Goal: Transaction & Acquisition: Purchase product/service

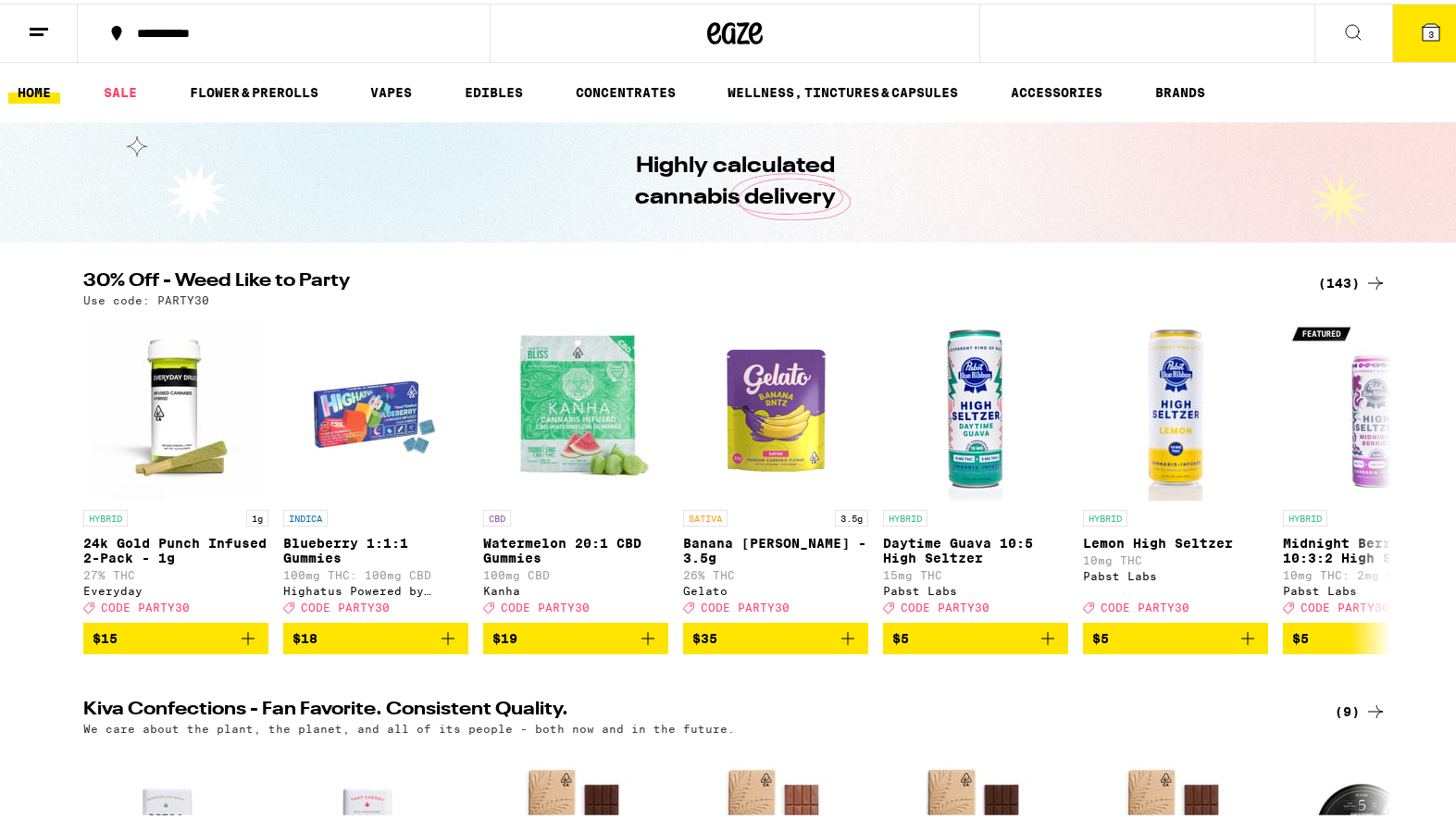
click at [1422, 25] on icon at bounding box center [1430, 28] width 17 height 17
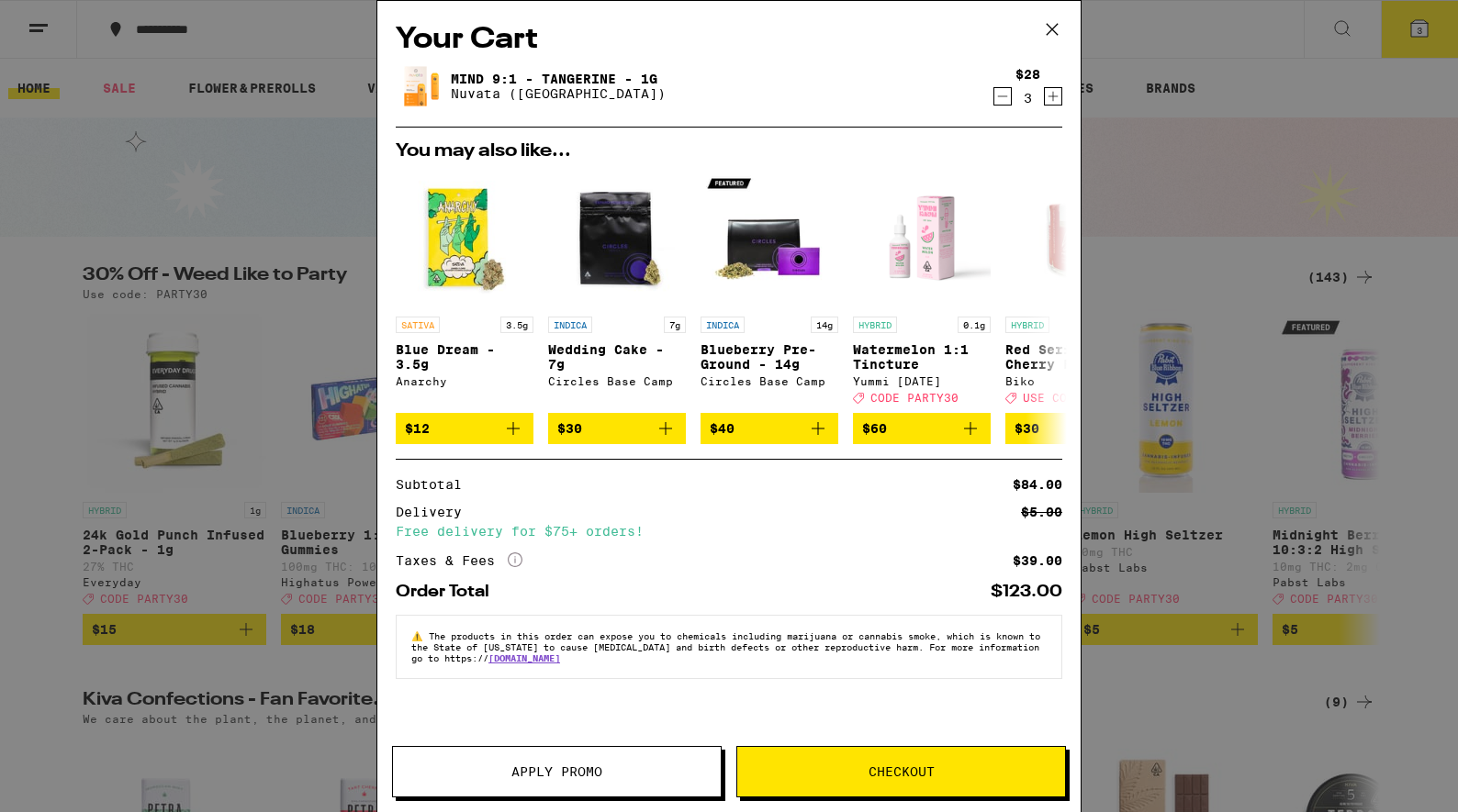
click at [825, 766] on span "Checkout" at bounding box center [901, 772] width 328 height 13
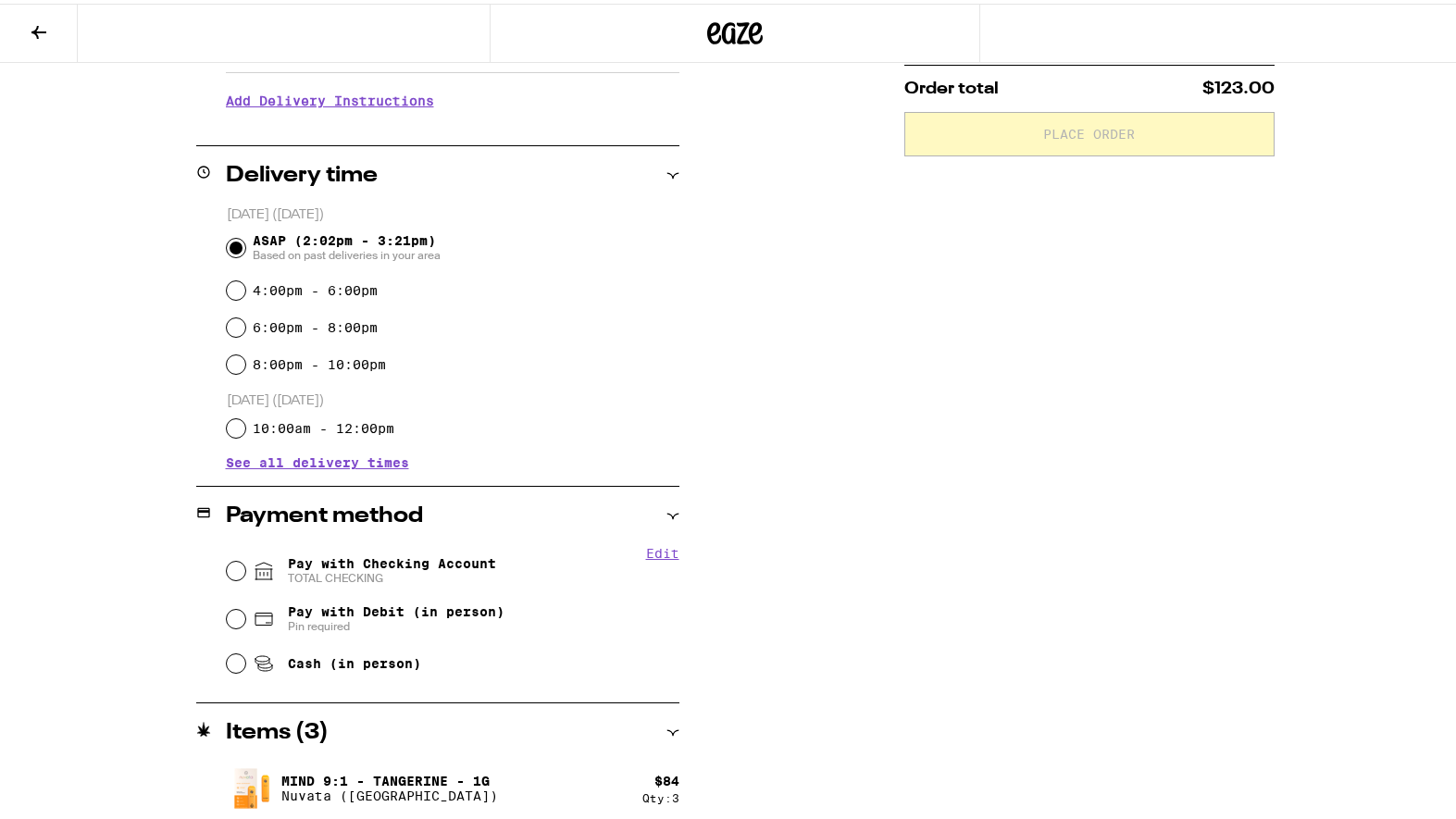
scroll to position [380, 0]
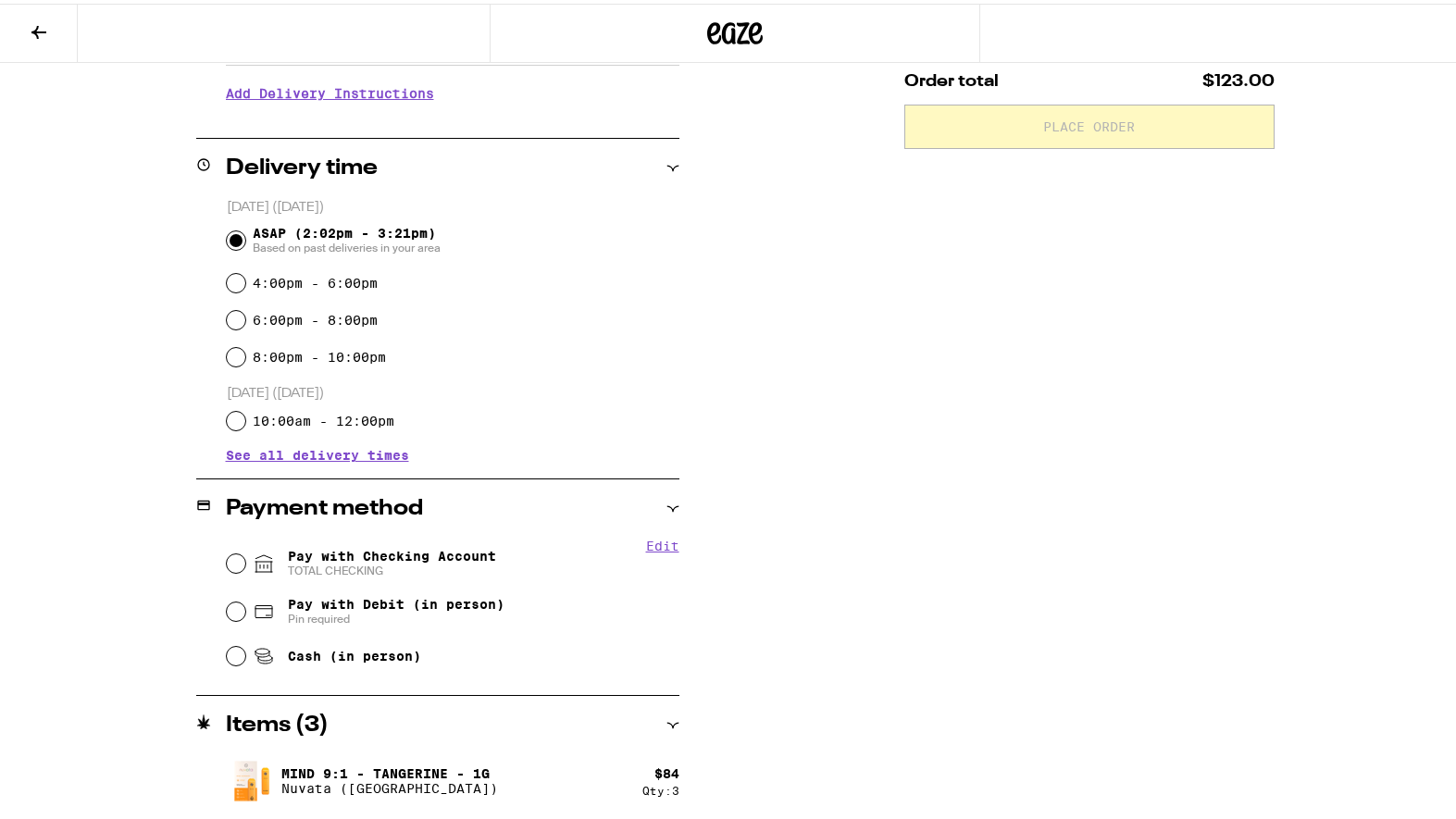
click at [227, 554] on input "Pay with Checking Account TOTAL CHECKING" at bounding box center [236, 559] width 19 height 19
radio input "true"
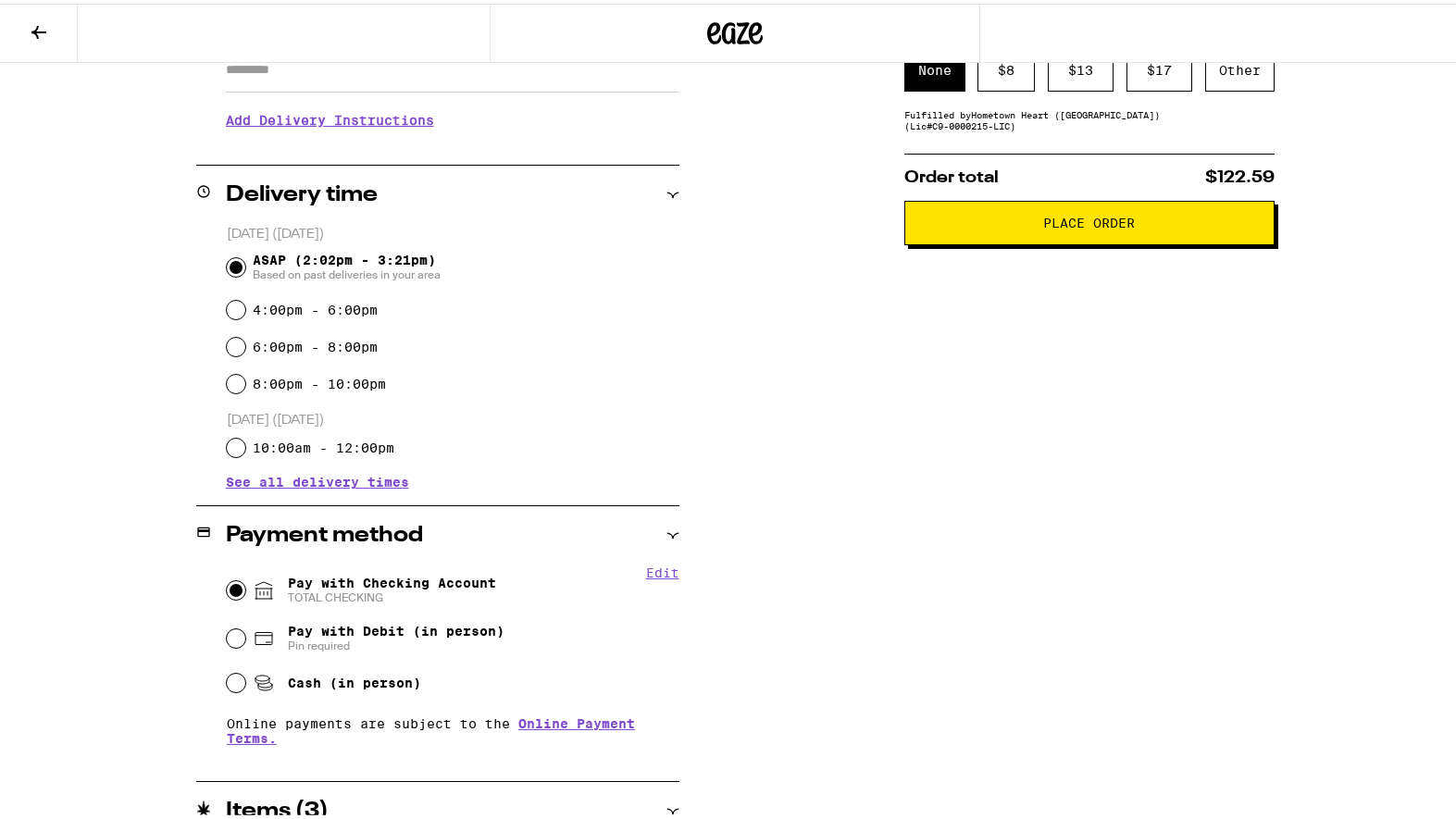
scroll to position [440, 0]
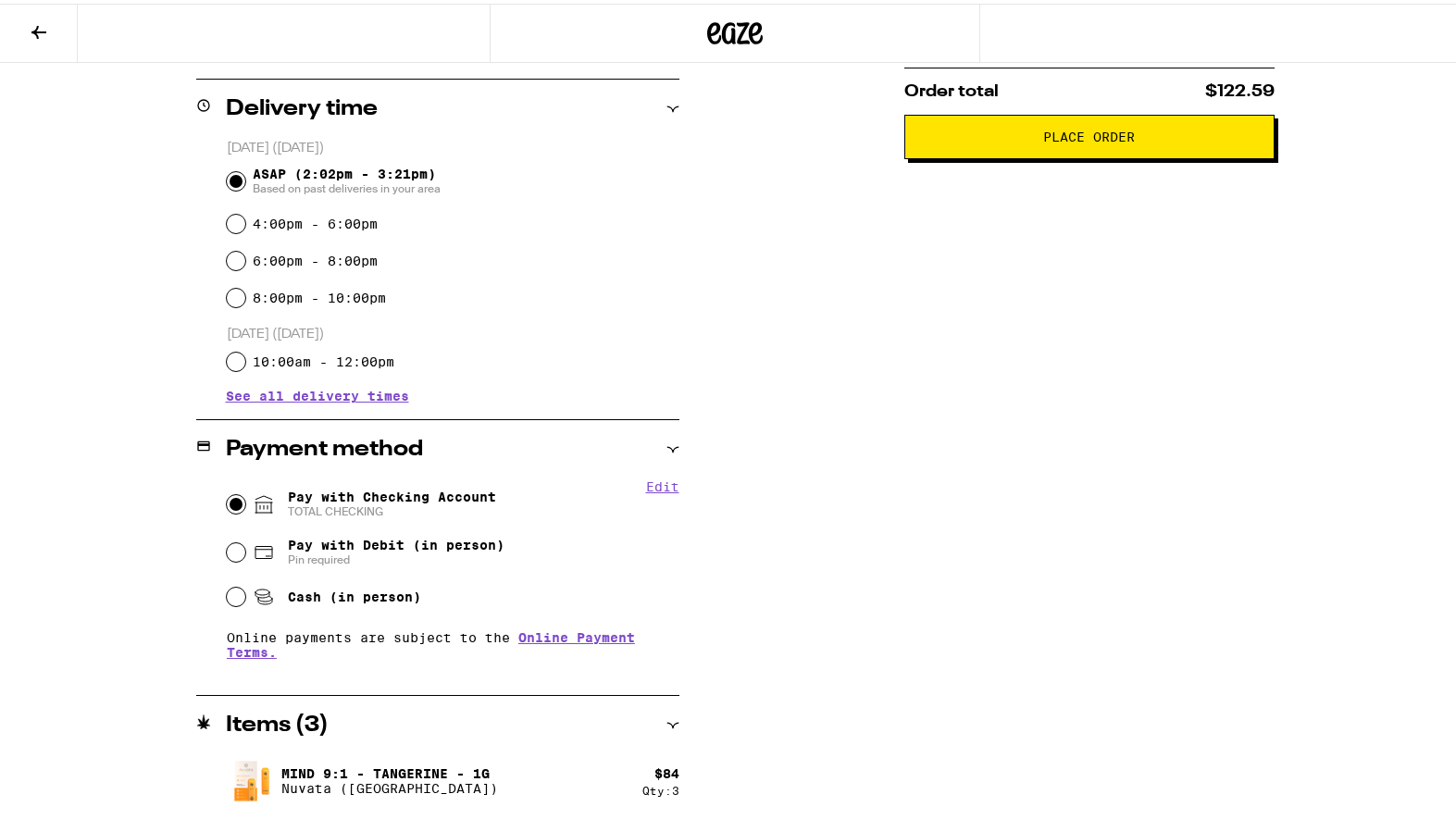
click at [667, 720] on icon at bounding box center [673, 722] width 12 height 6
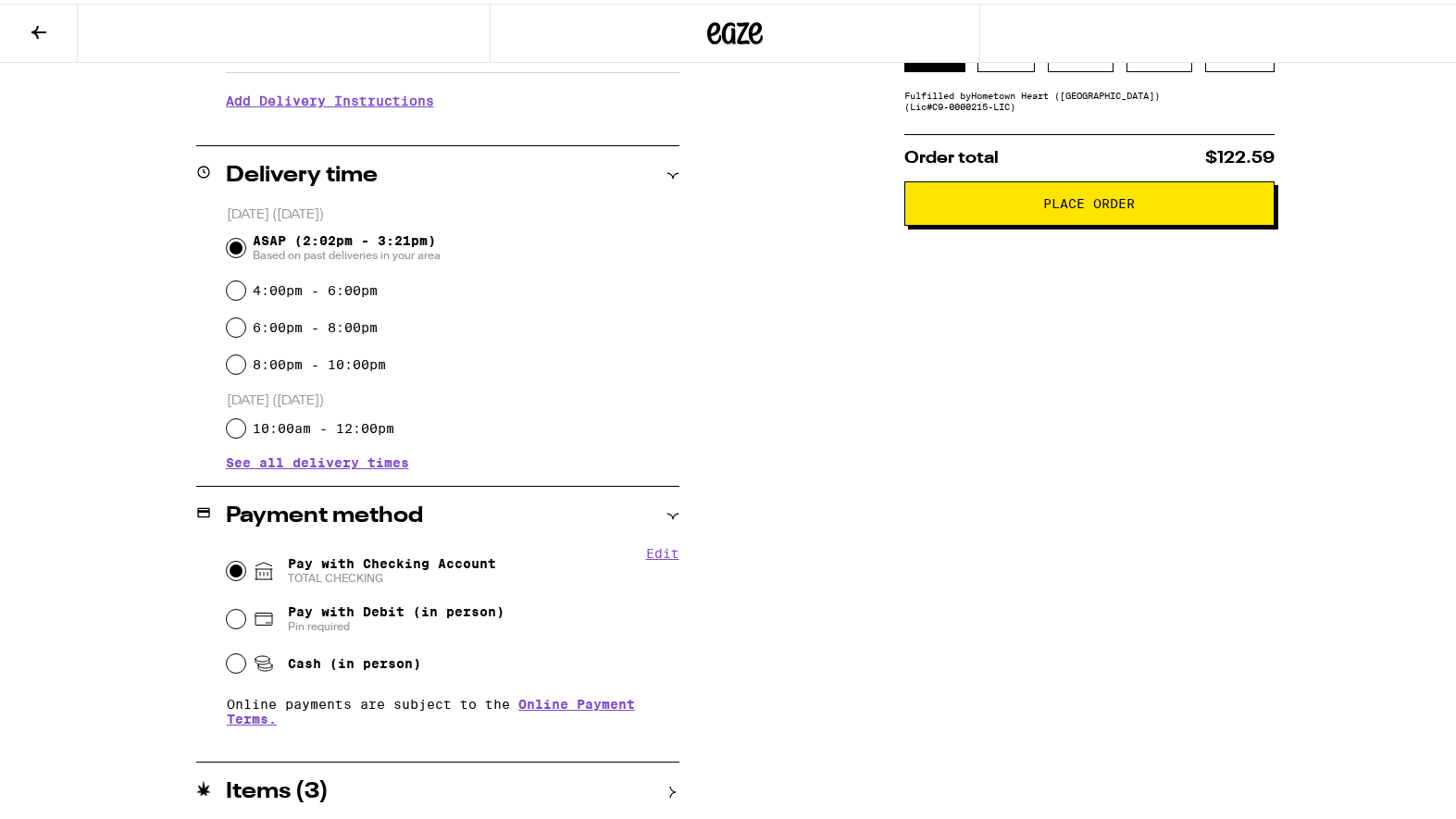
scroll to position [373, 0]
click at [655, 791] on div "Items ( 3 )" at bounding box center [437, 788] width 483 height 22
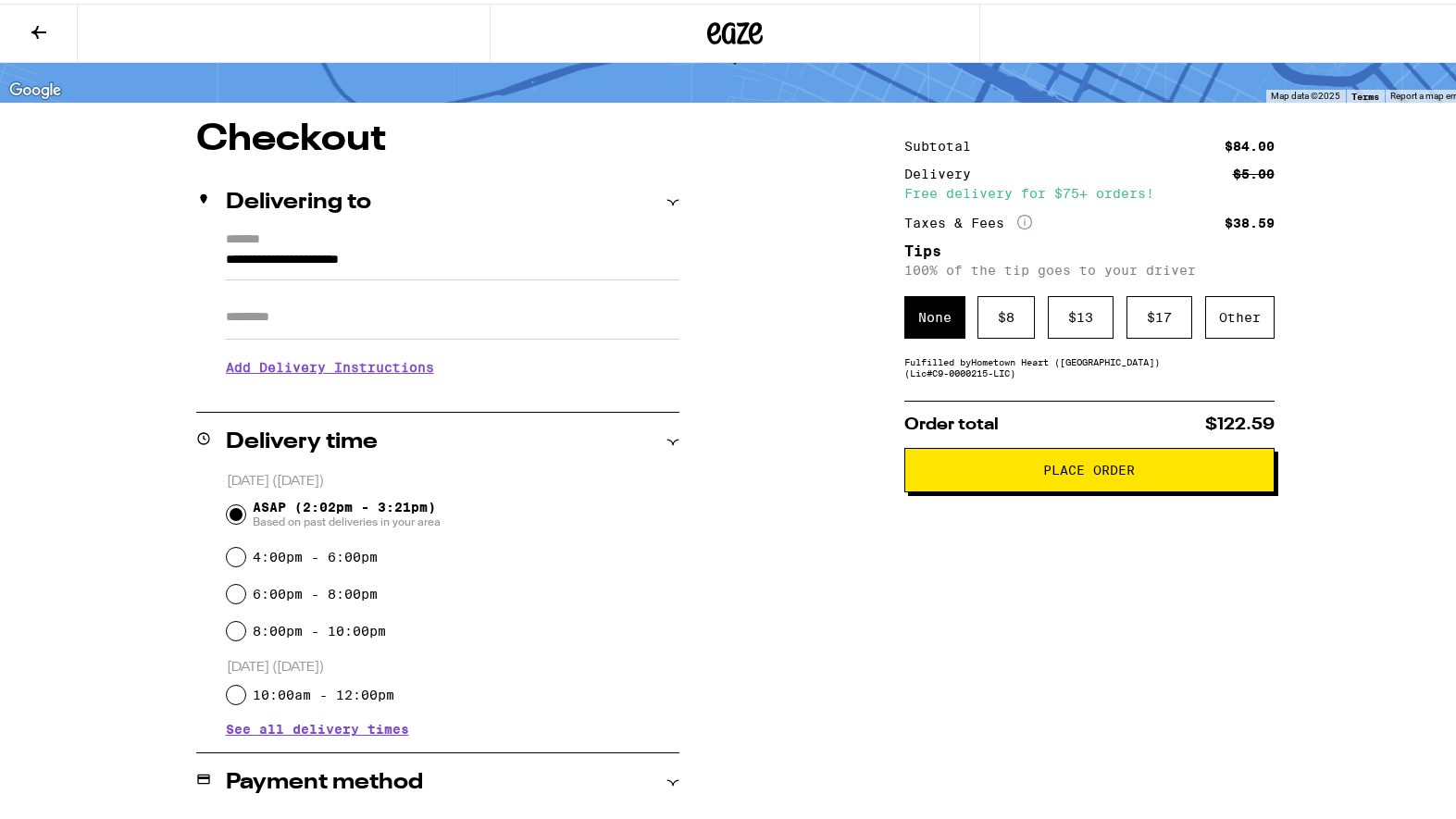
scroll to position [0, 0]
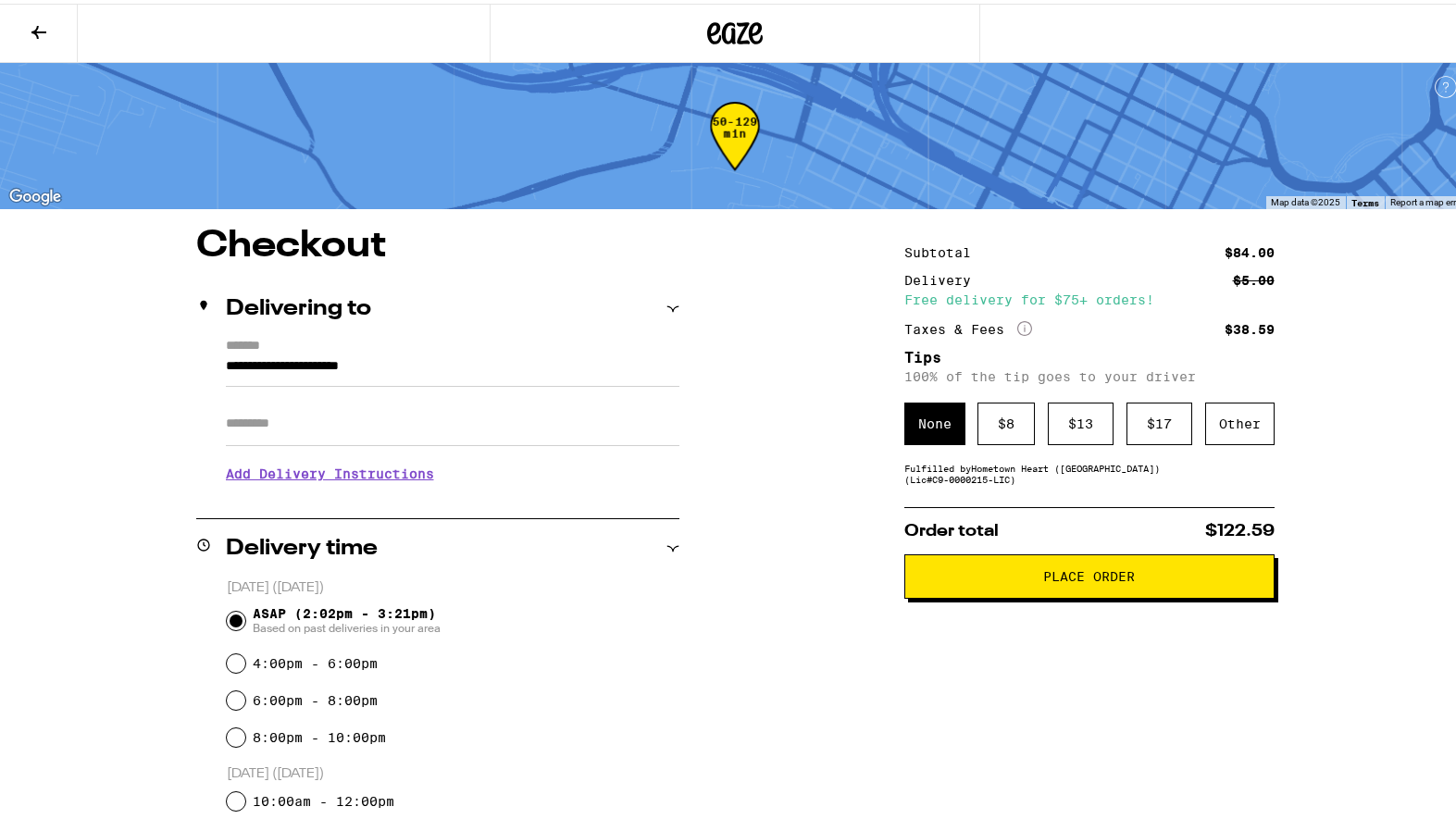
click at [41, 33] on icon at bounding box center [39, 29] width 22 height 22
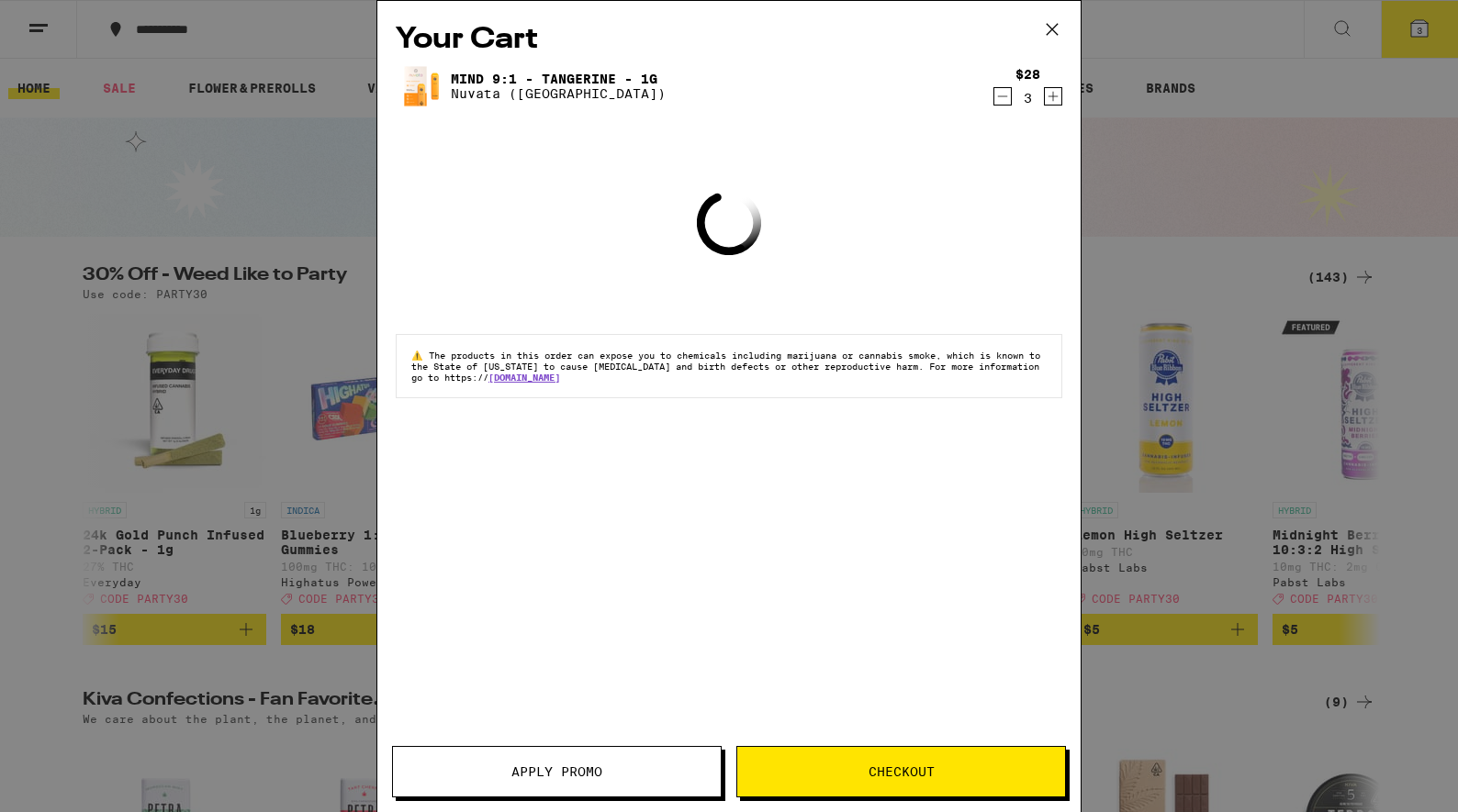
click at [988, 272] on div "Your Cart Mind 9:1 - Tangerine - 1g Nuvata ([GEOGRAPHIC_DATA]) $28 3 Loading ⚠️…" at bounding box center [729, 379] width 703 height 756
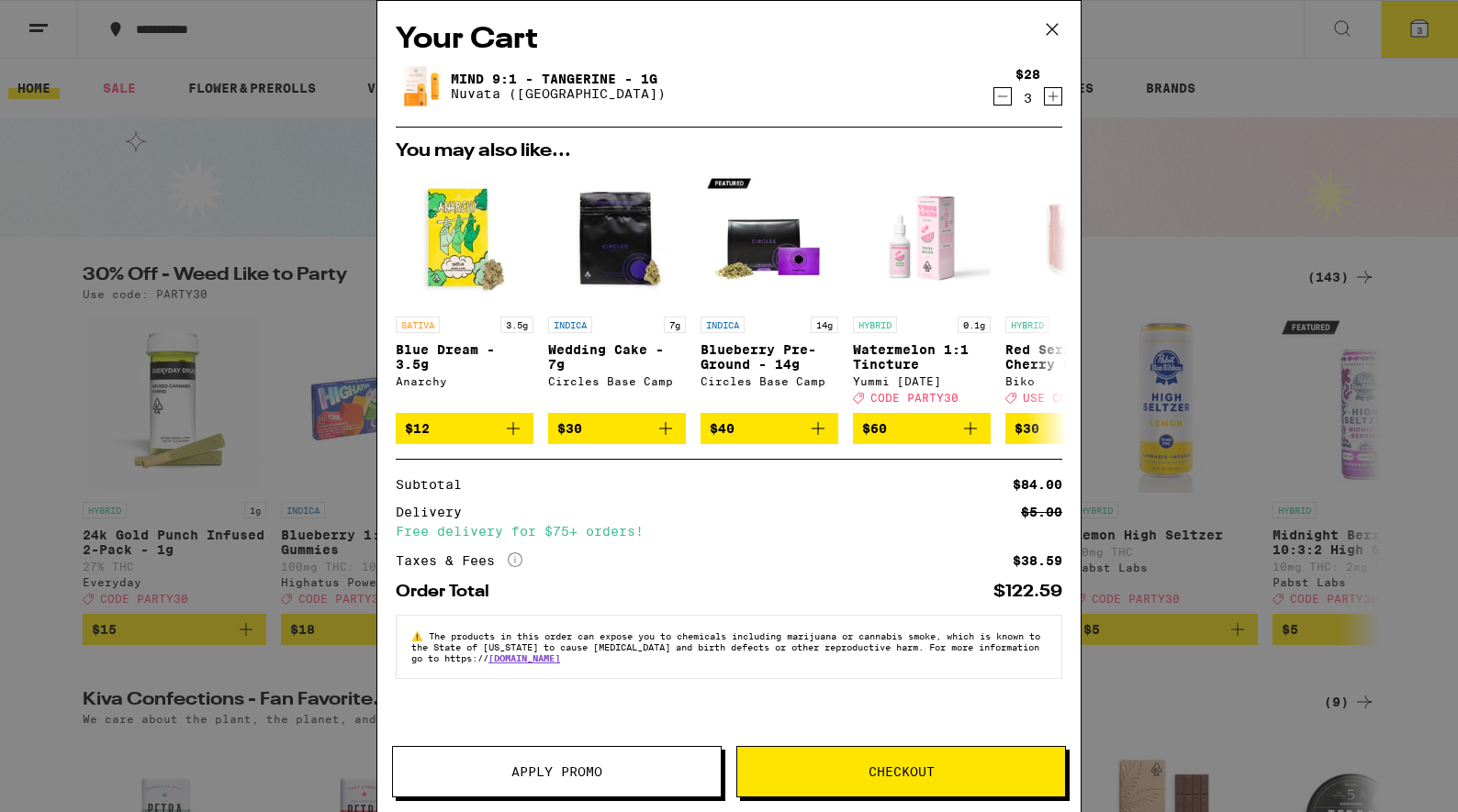
click at [1004, 100] on icon "Decrement" at bounding box center [1002, 96] width 17 height 22
click at [906, 776] on span "Checkout" at bounding box center [901, 772] width 66 height 13
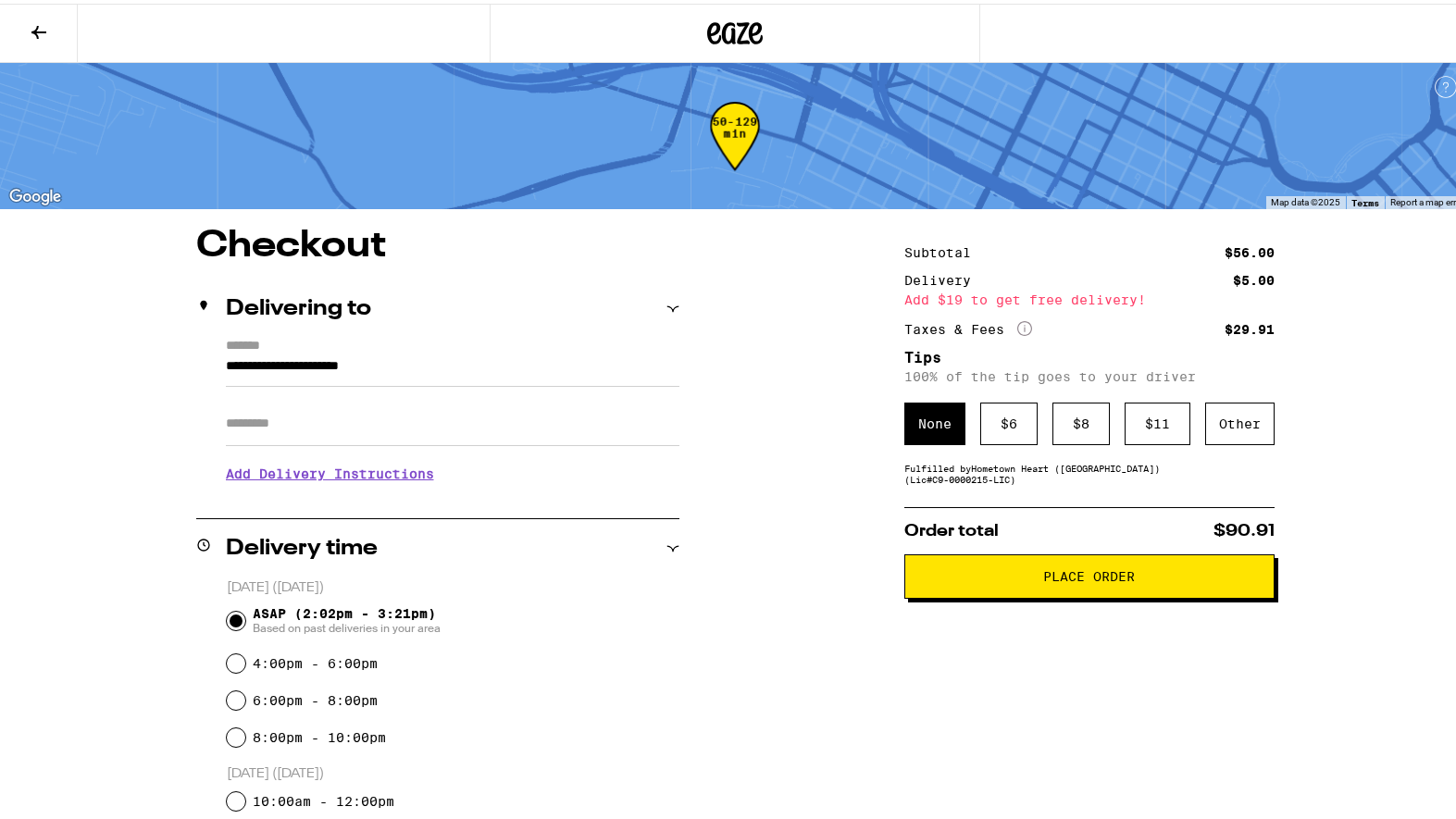
click at [1095, 578] on span "Place Order" at bounding box center [1089, 572] width 92 height 13
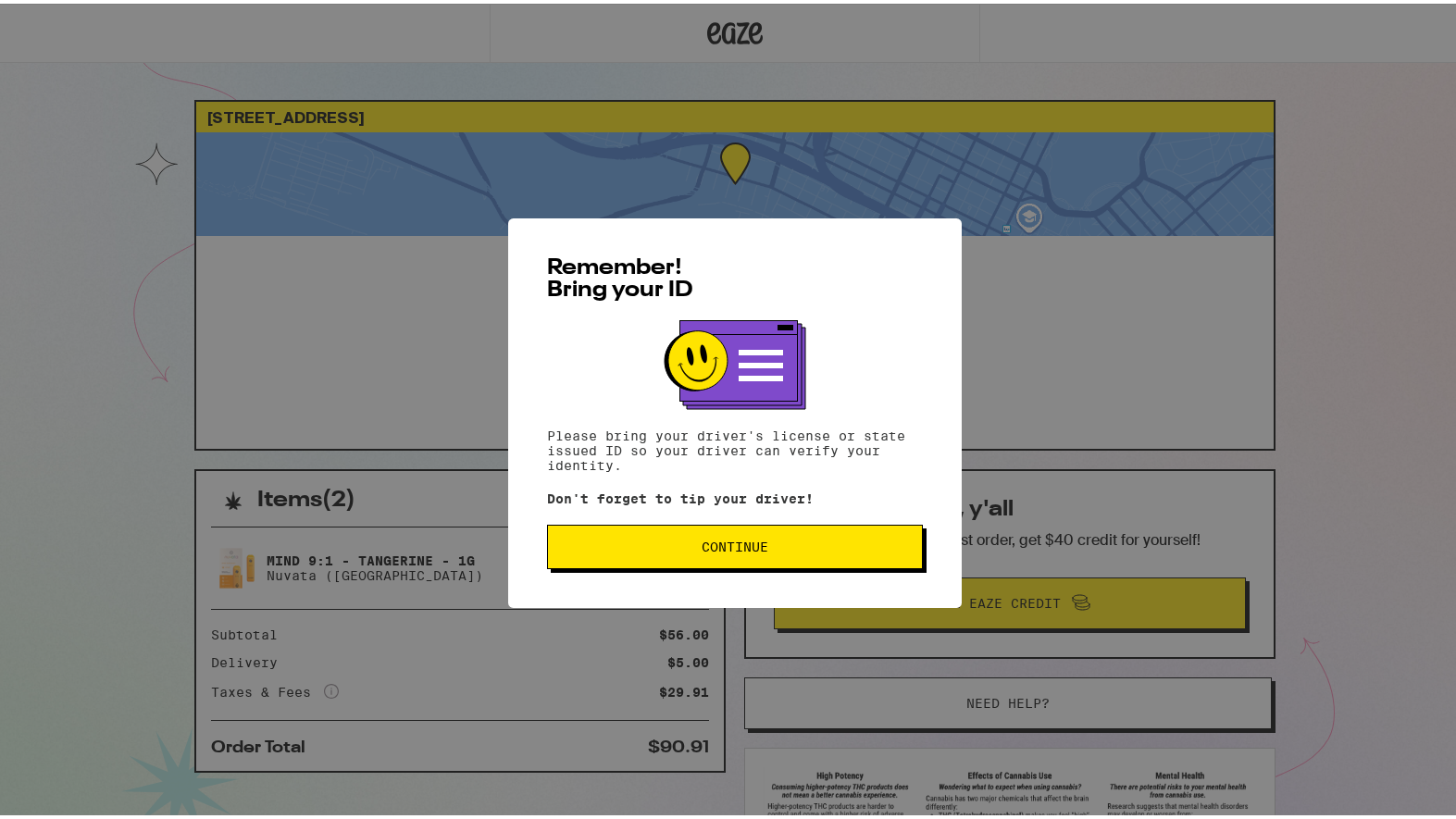
click at [781, 549] on span "Continue" at bounding box center [734, 542] width 344 height 13
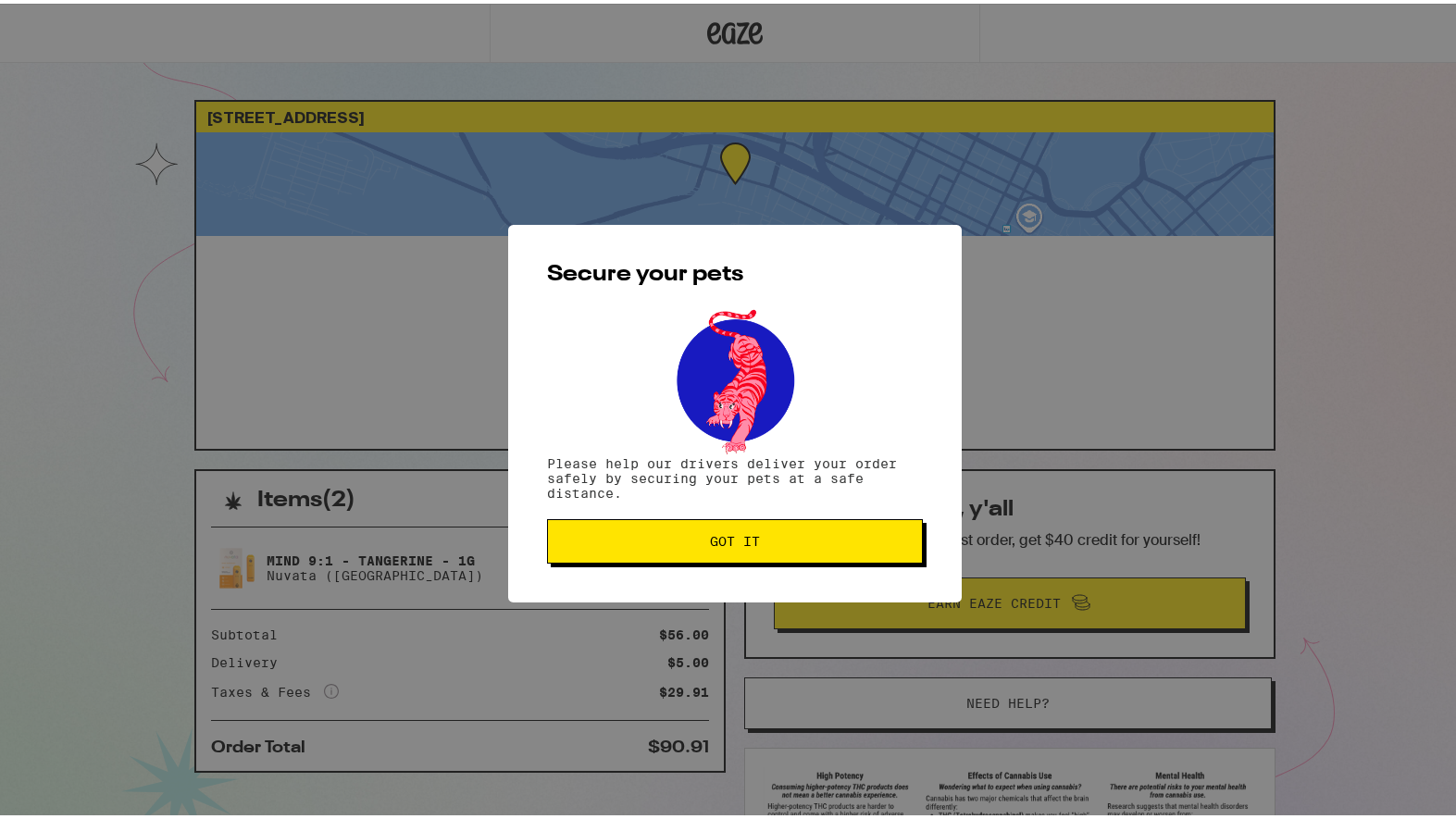
click at [766, 544] on span "Got it" at bounding box center [734, 537] width 344 height 13
